Goal: Task Accomplishment & Management: Use online tool/utility

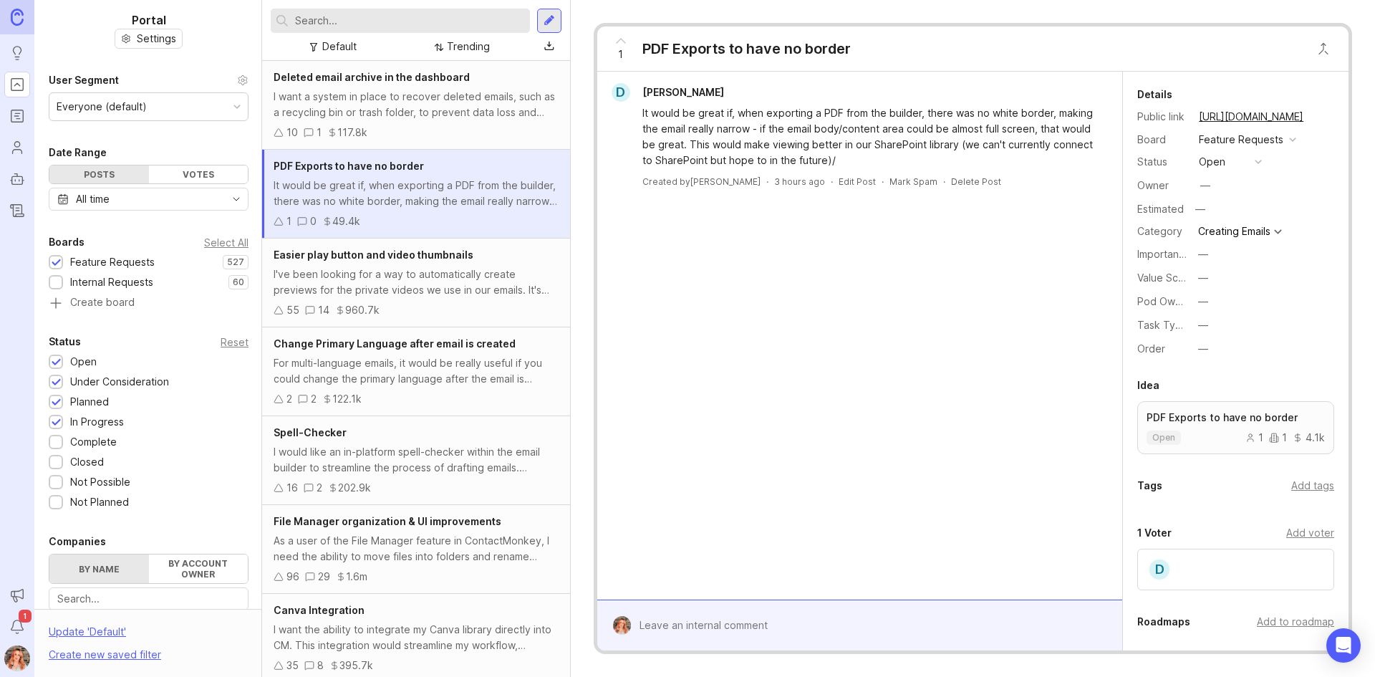
click at [1197, 297] on button "—" at bounding box center [1229, 301] width 72 height 19
click at [1229, 357] on Experience "Sender Experience" at bounding box center [1229, 353] width 72 height 26
click at [739, 349] on div "D [PERSON_NAME] It would be great if, when exporting a PDF from the builder, th…" at bounding box center [859, 336] width 525 height 528
click at [1204, 347] on div "—" at bounding box center [1203, 349] width 10 height 16
click at [699, 392] on div "D [PERSON_NAME] It would be great if, when exporting a PDF from the builder, th…" at bounding box center [859, 336] width 525 height 528
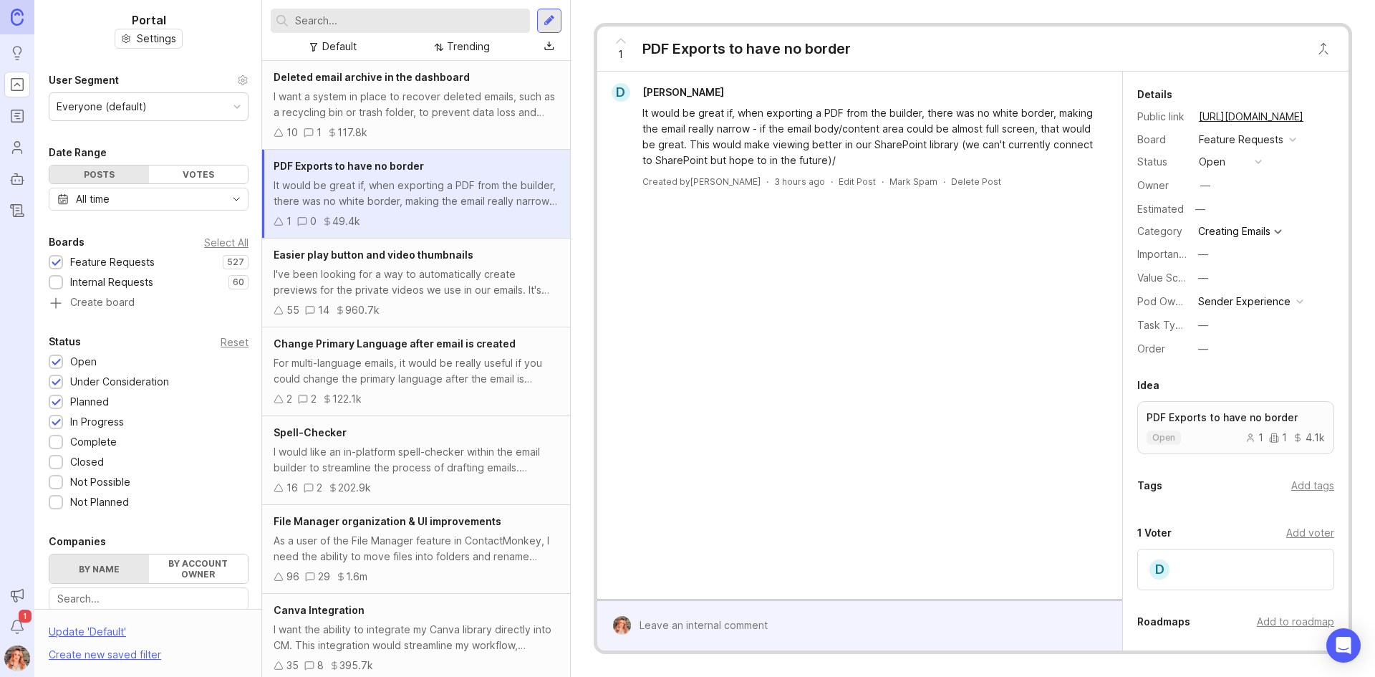
click at [1209, 321] on button "—" at bounding box center [1229, 325] width 72 height 19
click at [743, 339] on div "D [PERSON_NAME] It would be great if, when exporting a PDF from the builder, th…" at bounding box center [859, 336] width 525 height 528
click at [1297, 485] on div "Add tags" at bounding box center [1312, 486] width 43 height 16
type input "PDF"
click at [851, 382] on div "D [PERSON_NAME] It would be great if, when exporting a PDF from the builder, th…" at bounding box center [859, 336] width 525 height 528
